Goal: Information Seeking & Learning: Understand process/instructions

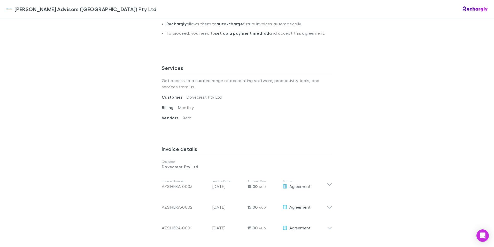
scroll to position [159, 0]
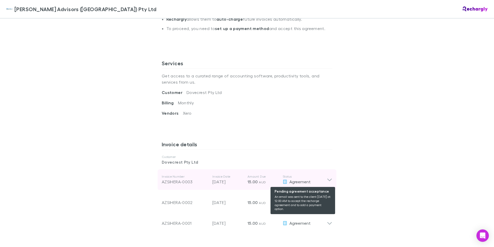
click at [297, 180] on span "Agreement" at bounding box center [300, 181] width 21 height 5
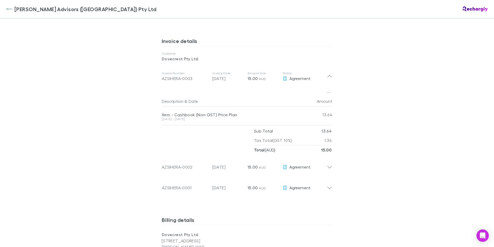
scroll to position [477, 0]
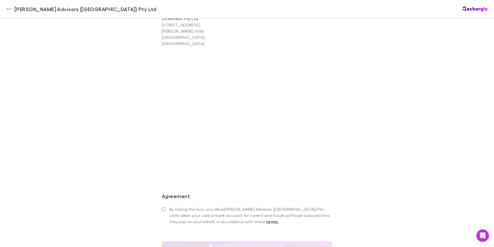
click at [266, 219] on strong "terms" at bounding box center [272, 221] width 12 height 5
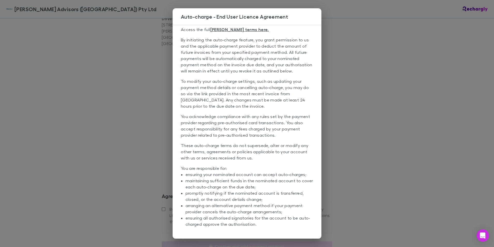
scroll to position [0, 0]
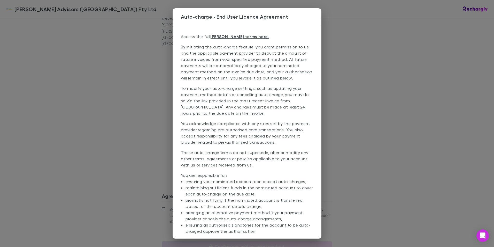
click at [384, 45] on div "Auto-charge - End User Licence Agreement Access the full EULA terms here. By in…" at bounding box center [247, 123] width 494 height 247
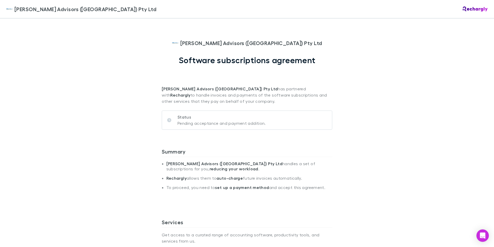
scroll to position [216, 0]
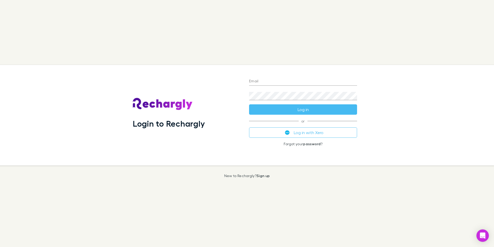
type input "**********"
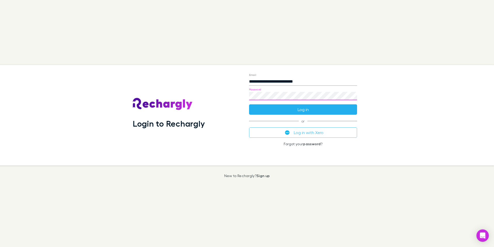
click at [329, 109] on button "Log in" at bounding box center [303, 109] width 108 height 10
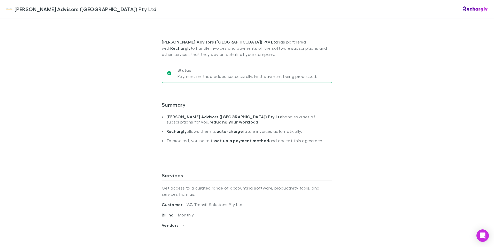
scroll to position [40, 0]
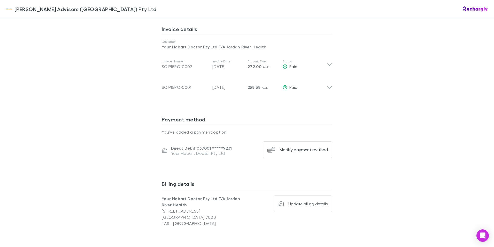
scroll to position [273, 0]
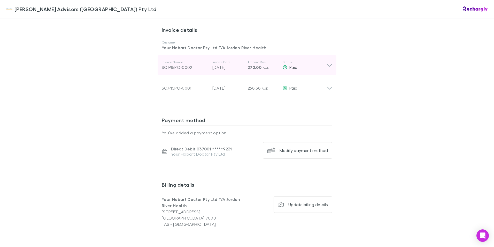
click at [328, 66] on icon at bounding box center [329, 65] width 5 height 6
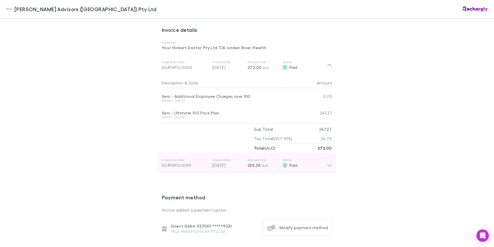
click at [328, 164] on icon at bounding box center [329, 163] width 5 height 10
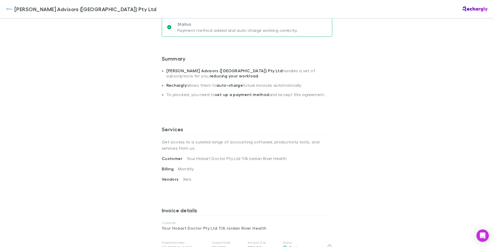
scroll to position [80, 0]
